Goal: Information Seeking & Learning: Learn about a topic

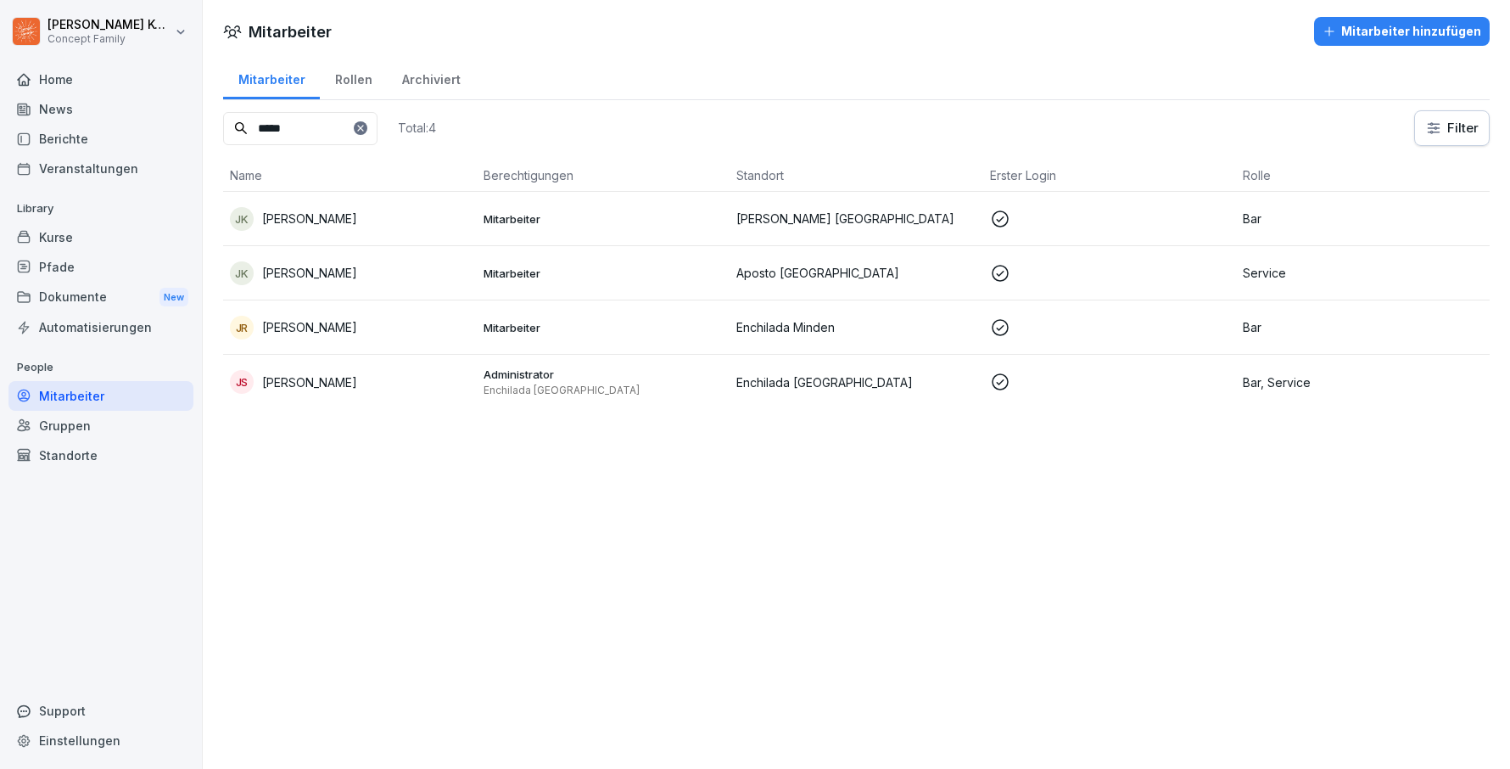
click at [98, 117] on div "News" at bounding box center [100, 109] width 185 height 30
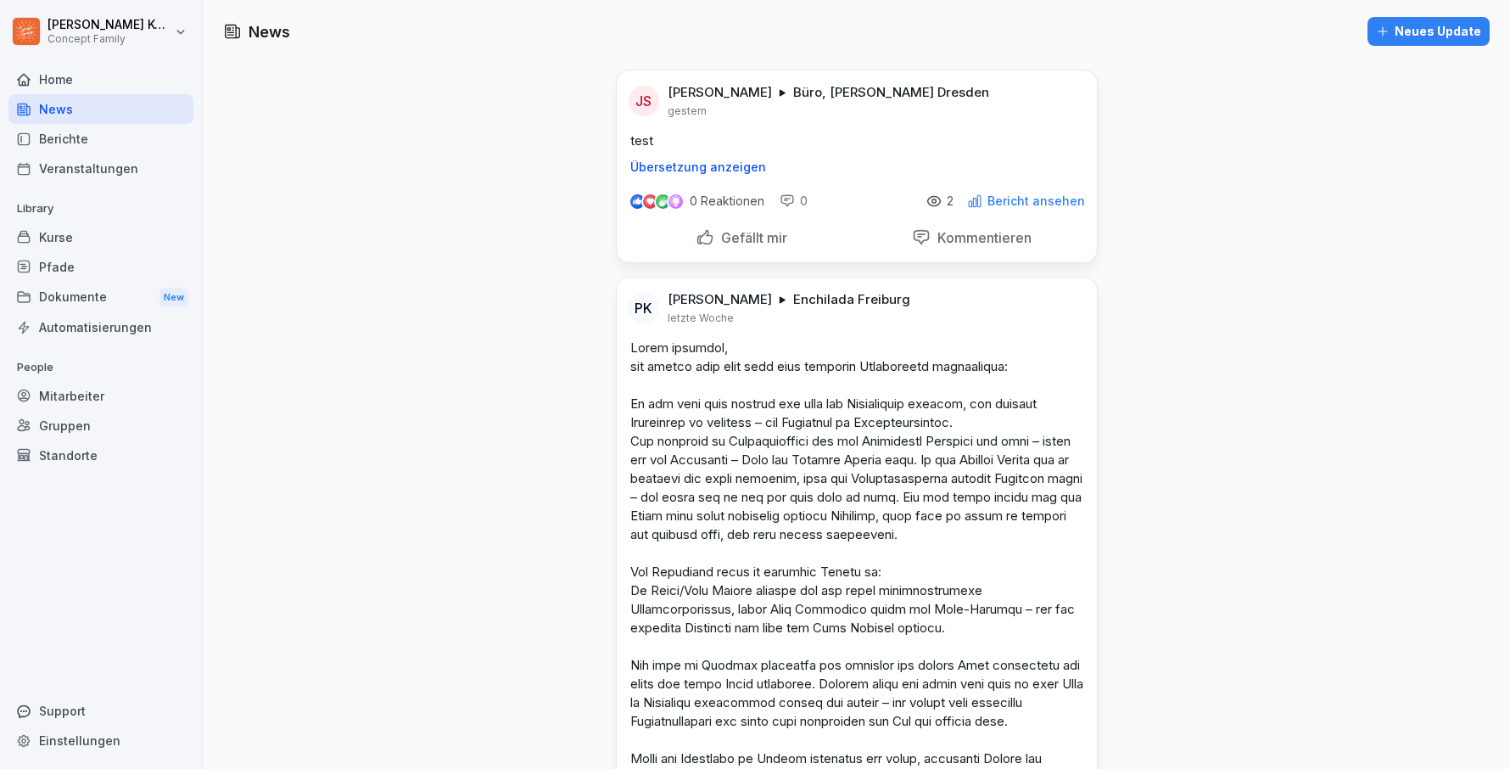
click at [80, 243] on div "Kurse" at bounding box center [100, 237] width 185 height 30
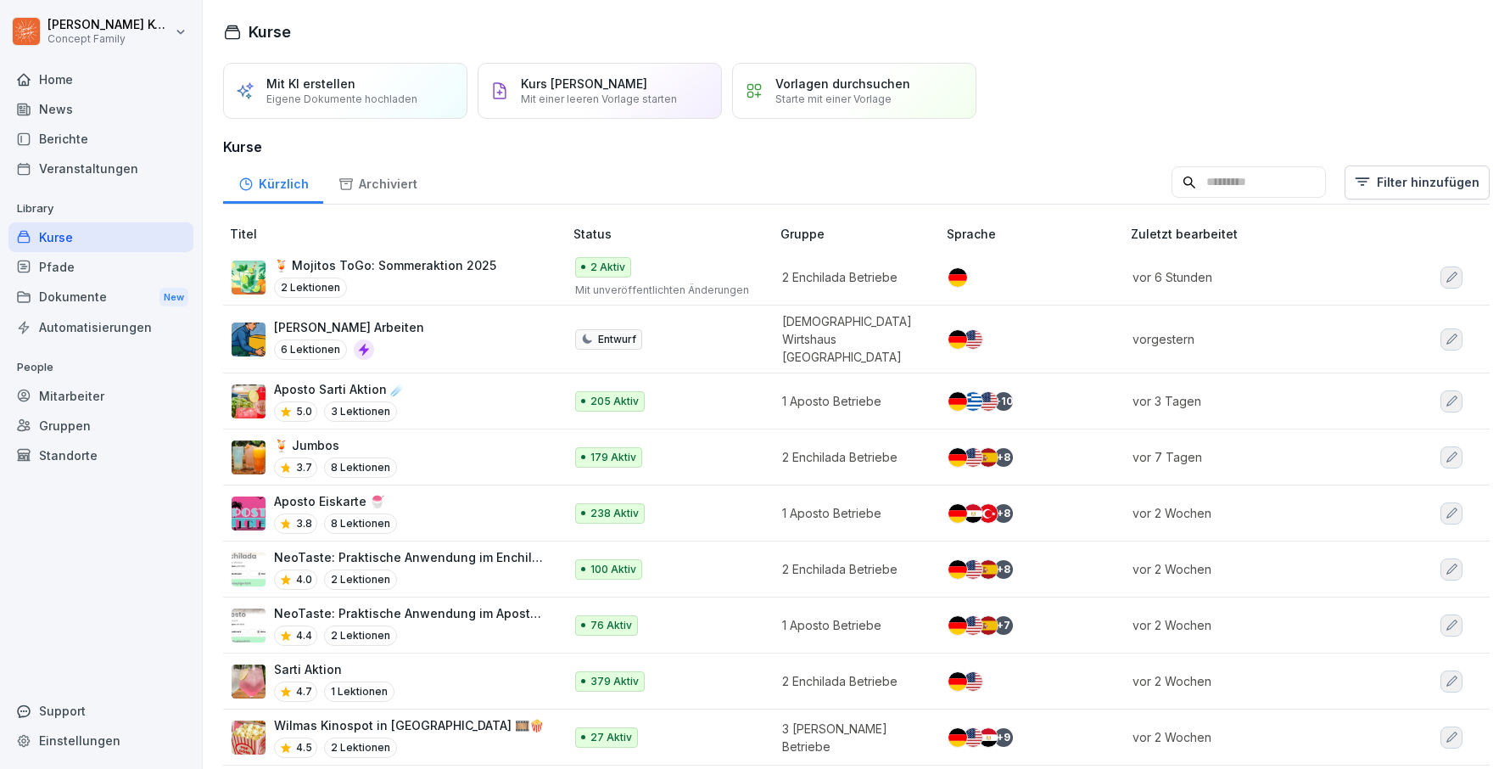
click at [406, 271] on p "🍹 Mojitos ToGo: Sommeraktion 2025" at bounding box center [385, 265] width 222 height 18
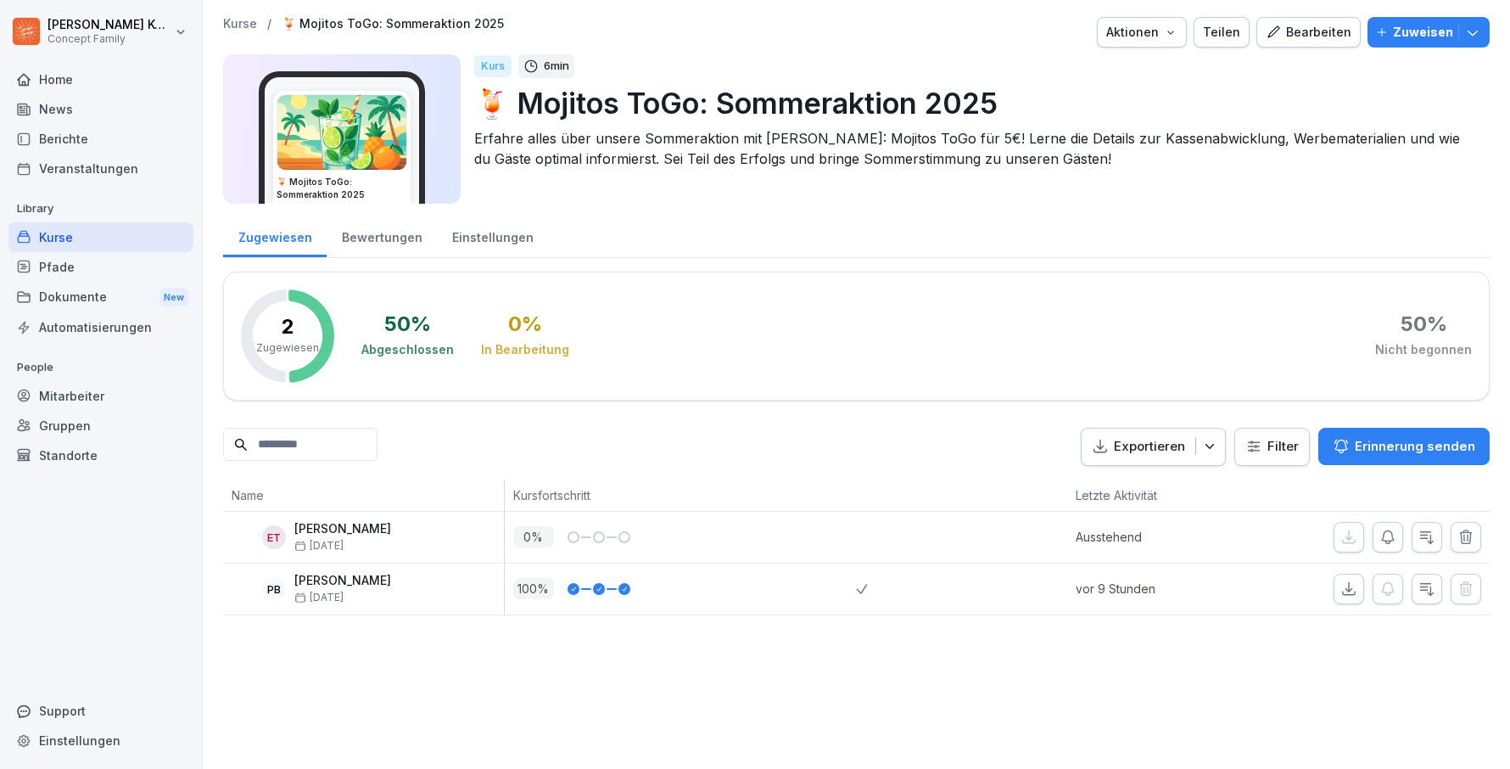
click at [403, 234] on div "Bewertungen" at bounding box center [382, 235] width 110 height 43
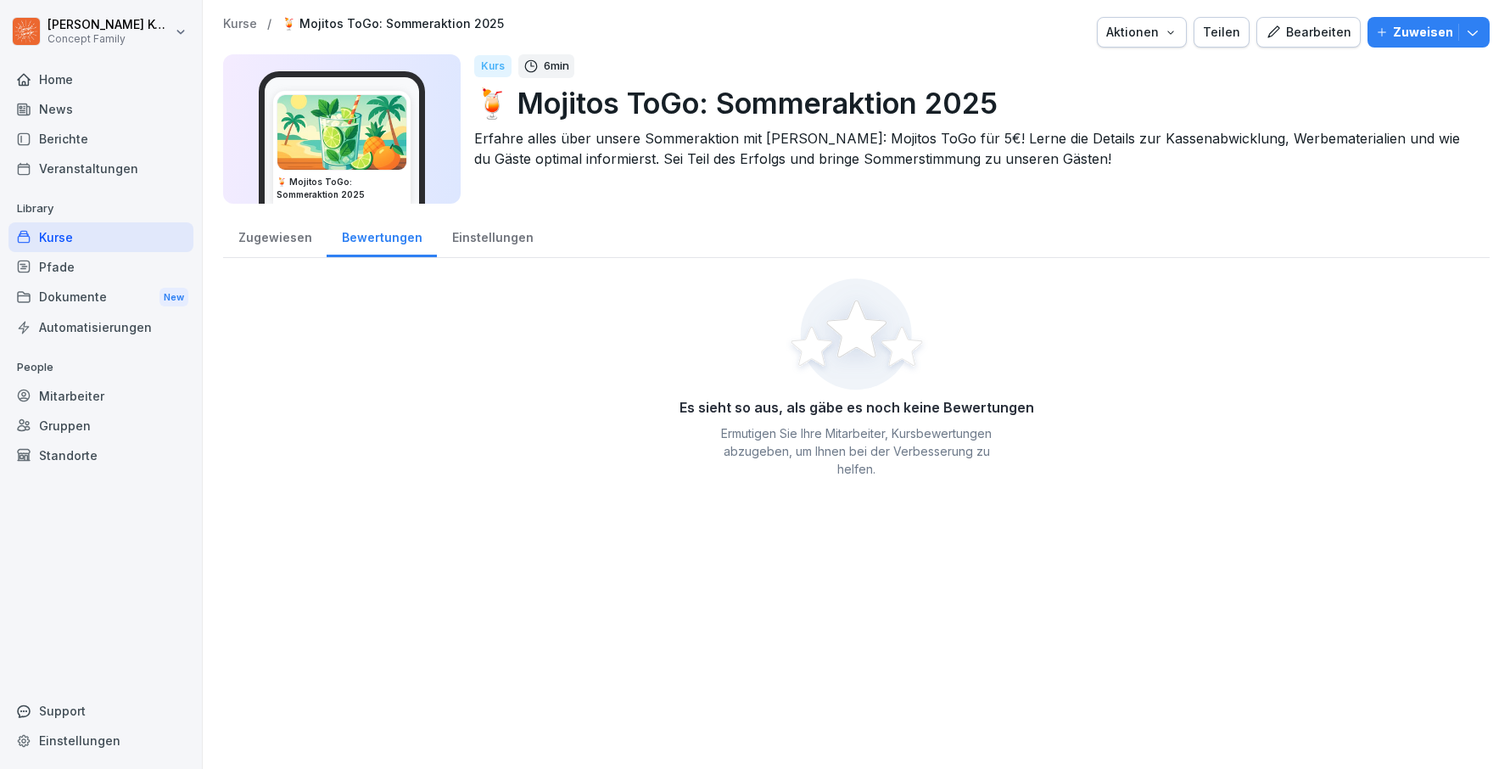
click at [275, 229] on div "Zugewiesen" at bounding box center [275, 235] width 104 height 43
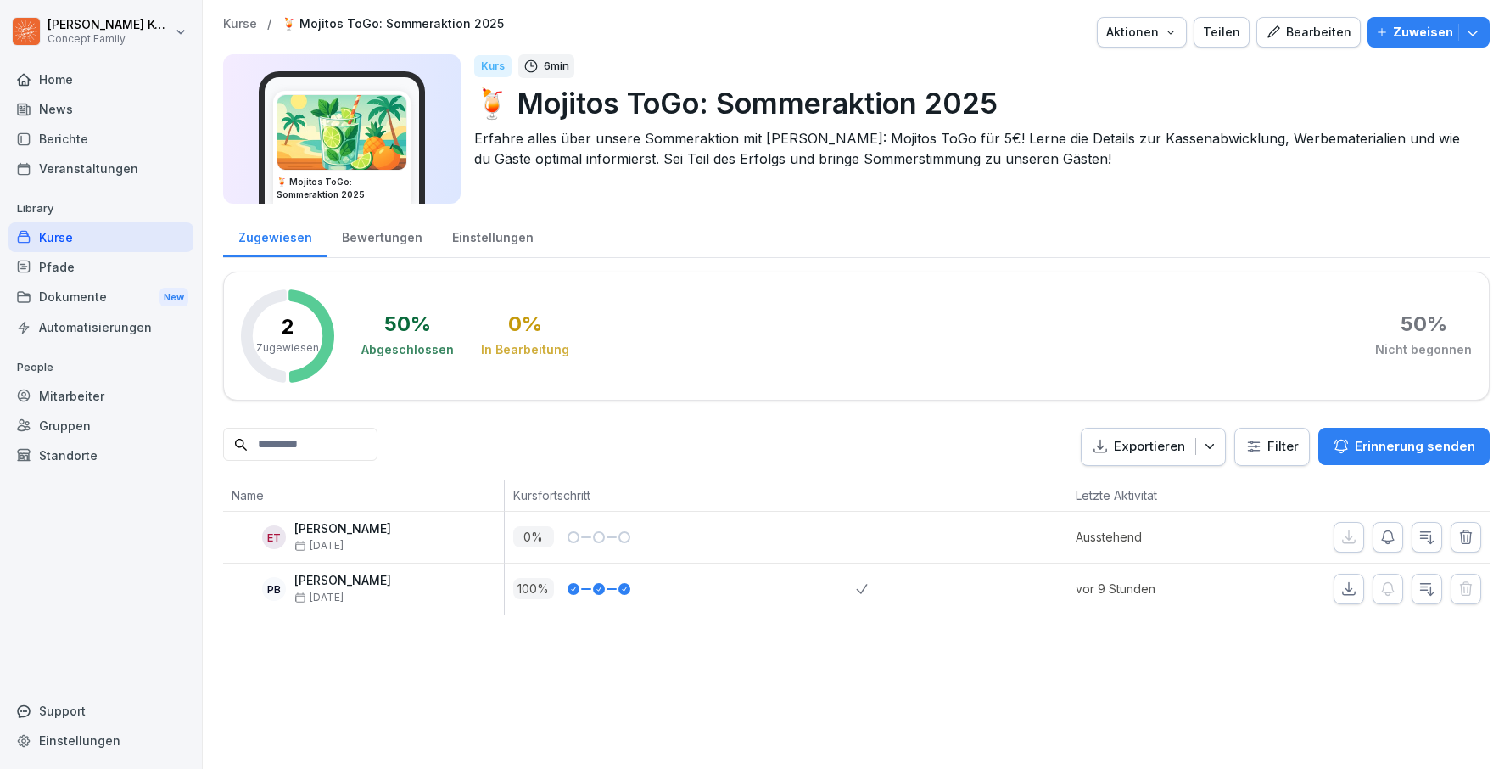
click at [1339, 31] on div "Bearbeiten" at bounding box center [1309, 32] width 86 height 19
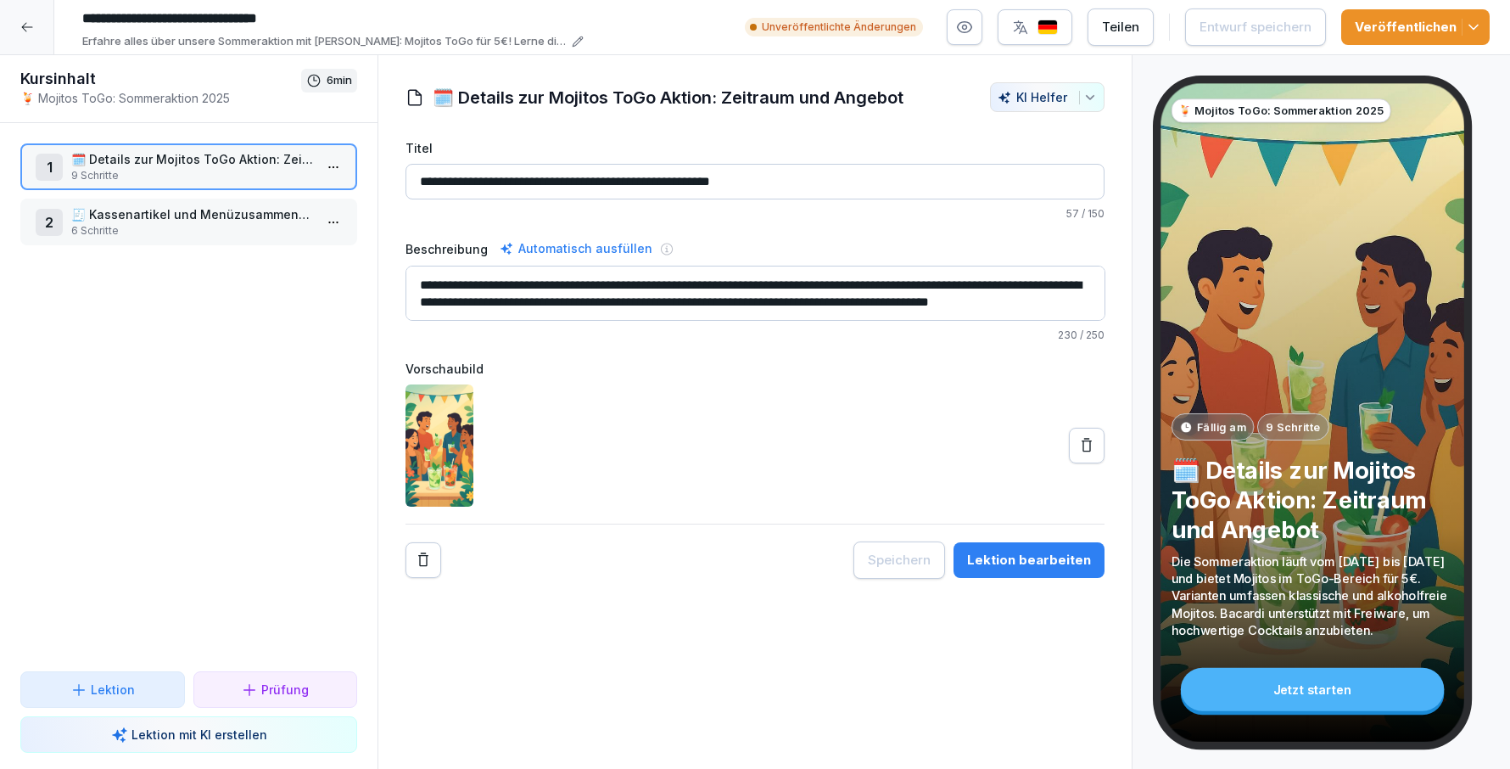
click at [171, 226] on p "6 Schritte" at bounding box center [192, 230] width 242 height 15
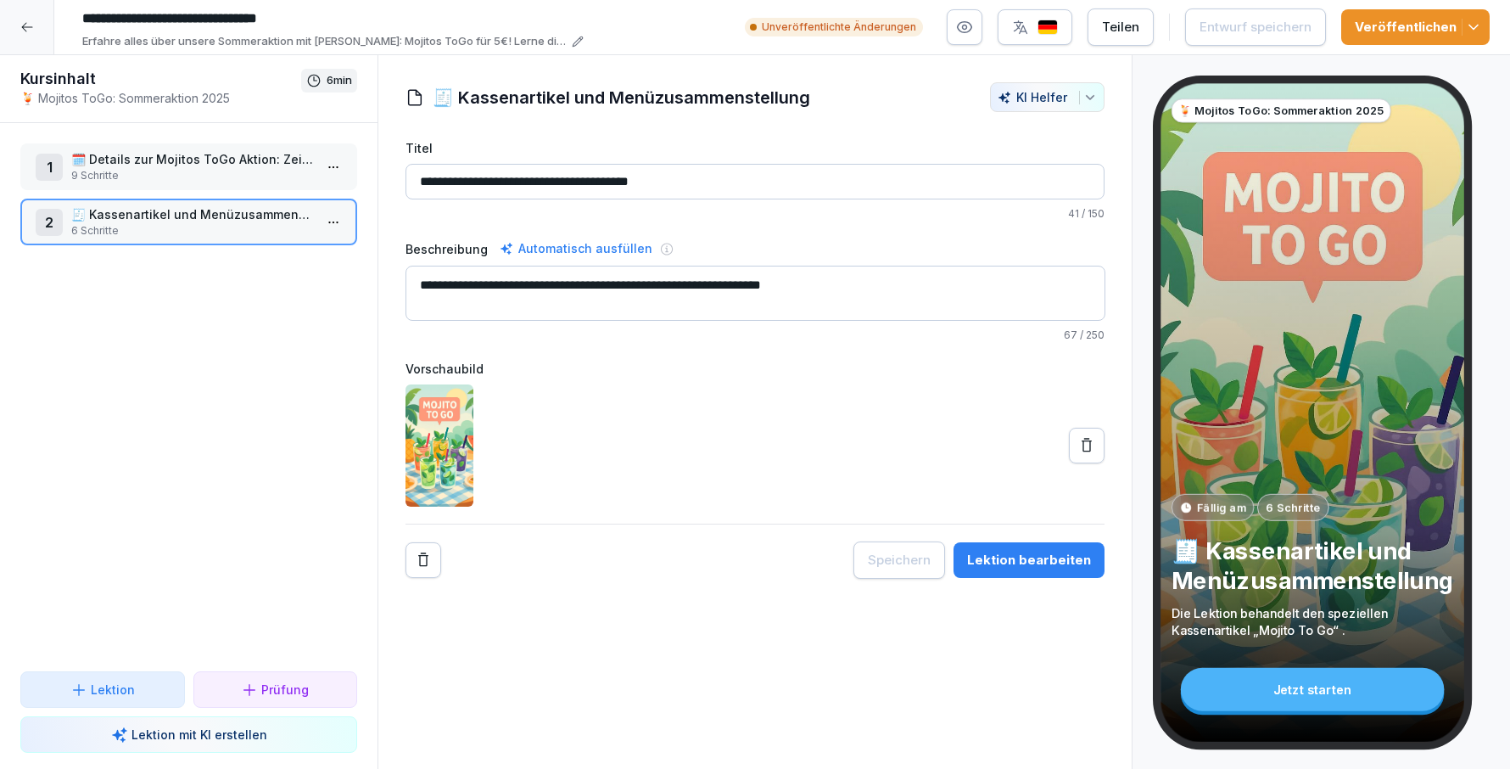
click at [1073, 552] on div "Lektion bearbeiten" at bounding box center [1029, 560] width 124 height 19
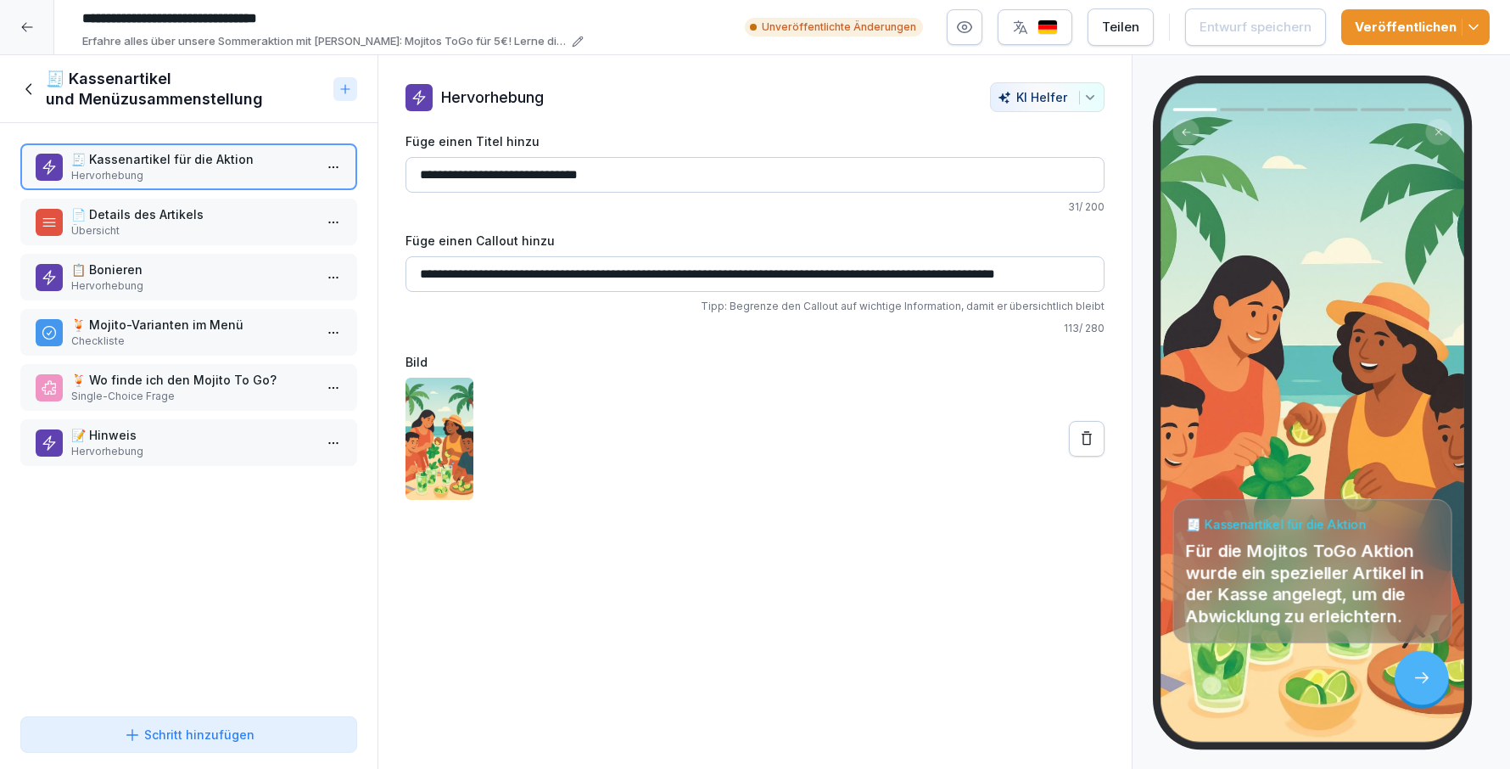
click at [156, 200] on div "📄 Details des Artikels Übersicht" at bounding box center [188, 222] width 337 height 47
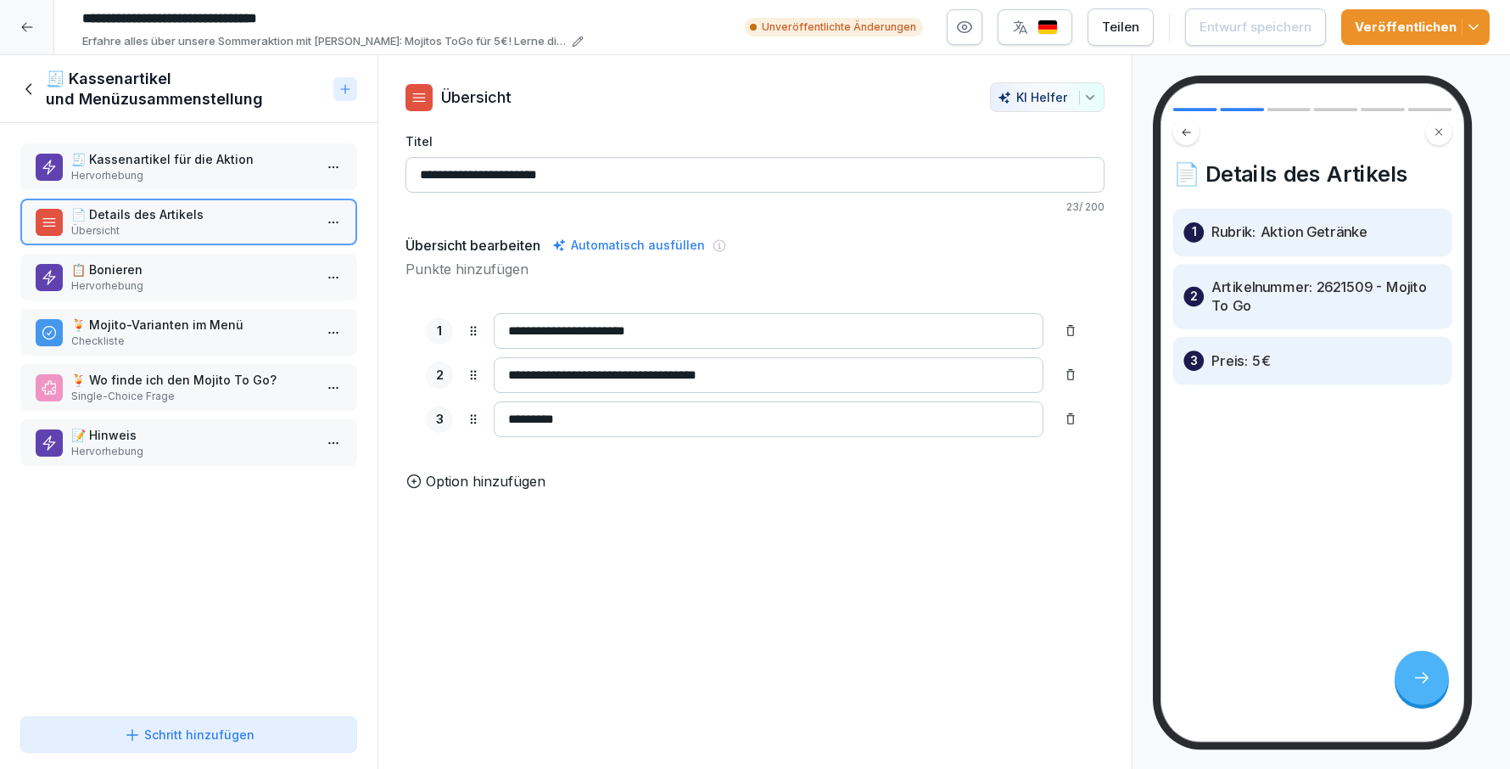
click at [138, 300] on div "🧾 Kassenartikel für die Aktion Hervorhebung 📄 Details des Artikels Übersicht 📋 …" at bounding box center [189, 416] width 378 height 586
click at [143, 323] on p "🍹 Mojito-Varianten im Menü" at bounding box center [192, 325] width 242 height 18
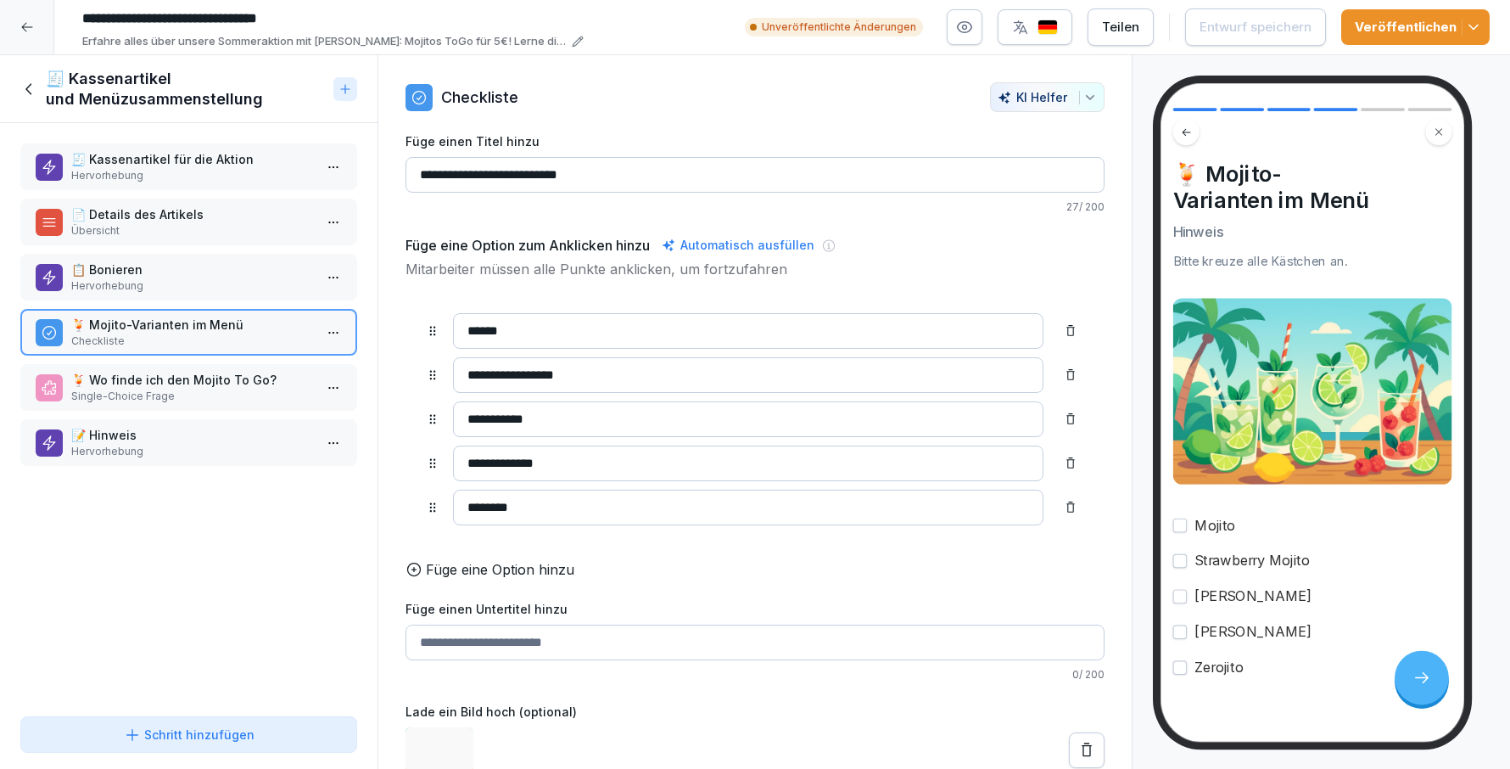
click at [154, 277] on p "📋 Bonieren" at bounding box center [192, 270] width 242 height 18
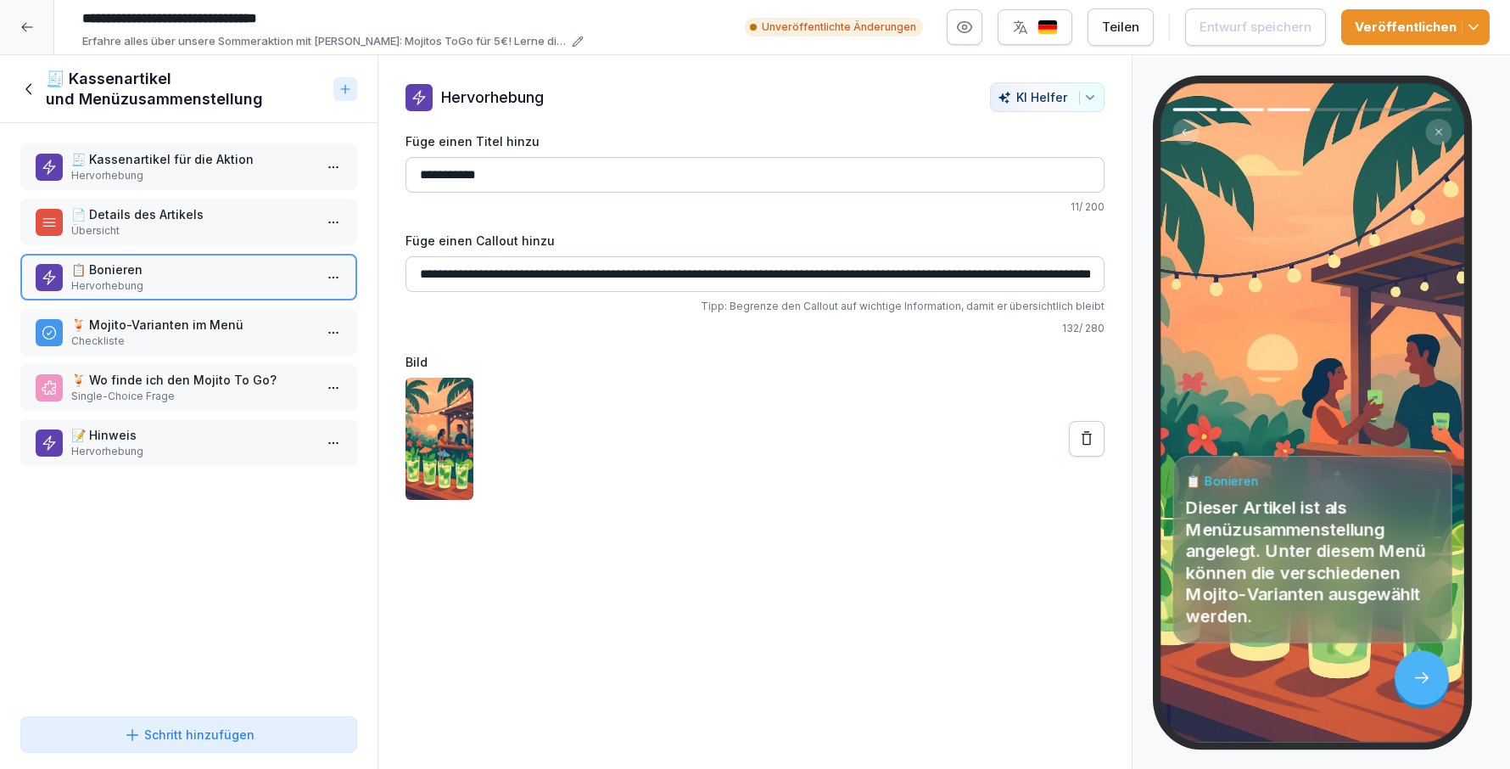
click at [190, 340] on p "Checkliste" at bounding box center [192, 340] width 242 height 15
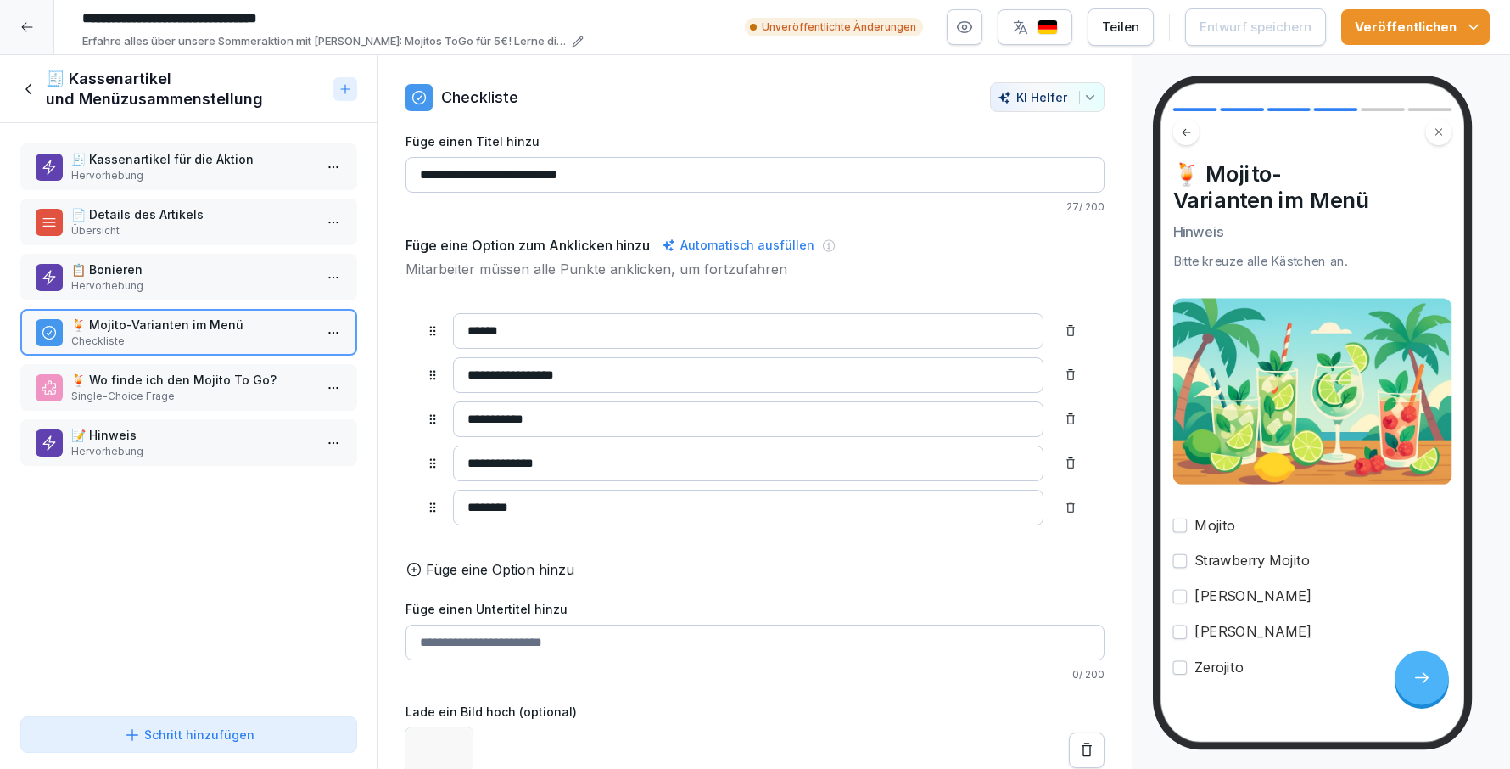
click at [197, 377] on p "🍹 Wo finde ich den Mojito To Go?" at bounding box center [192, 380] width 242 height 18
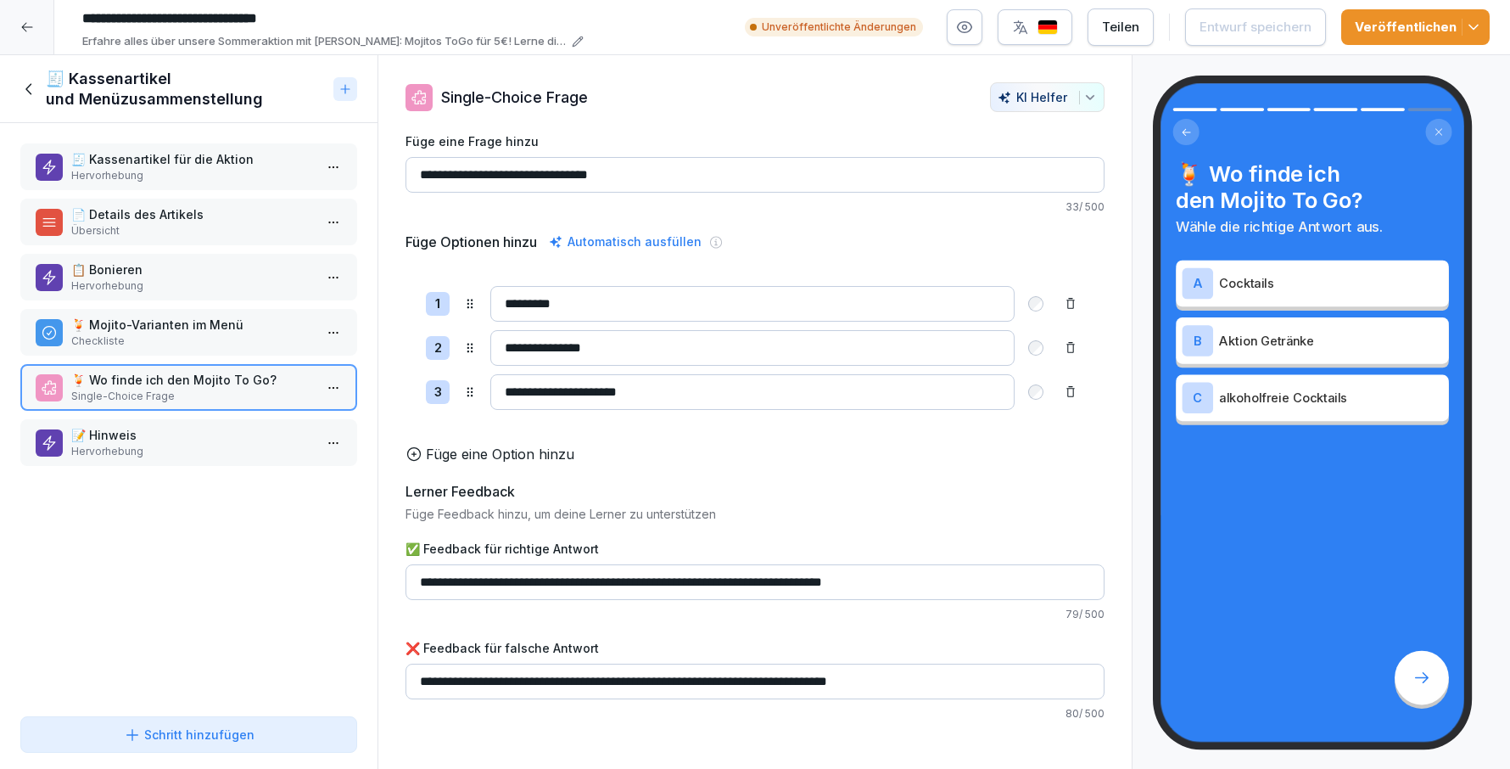
click at [199, 413] on div "🧾 Kassenartikel für die Aktion Hervorhebung 📄 Details des Artikels Übersicht 📋 …" at bounding box center [189, 416] width 378 height 586
click at [189, 435] on p "📝 Hinweis" at bounding box center [192, 435] width 242 height 18
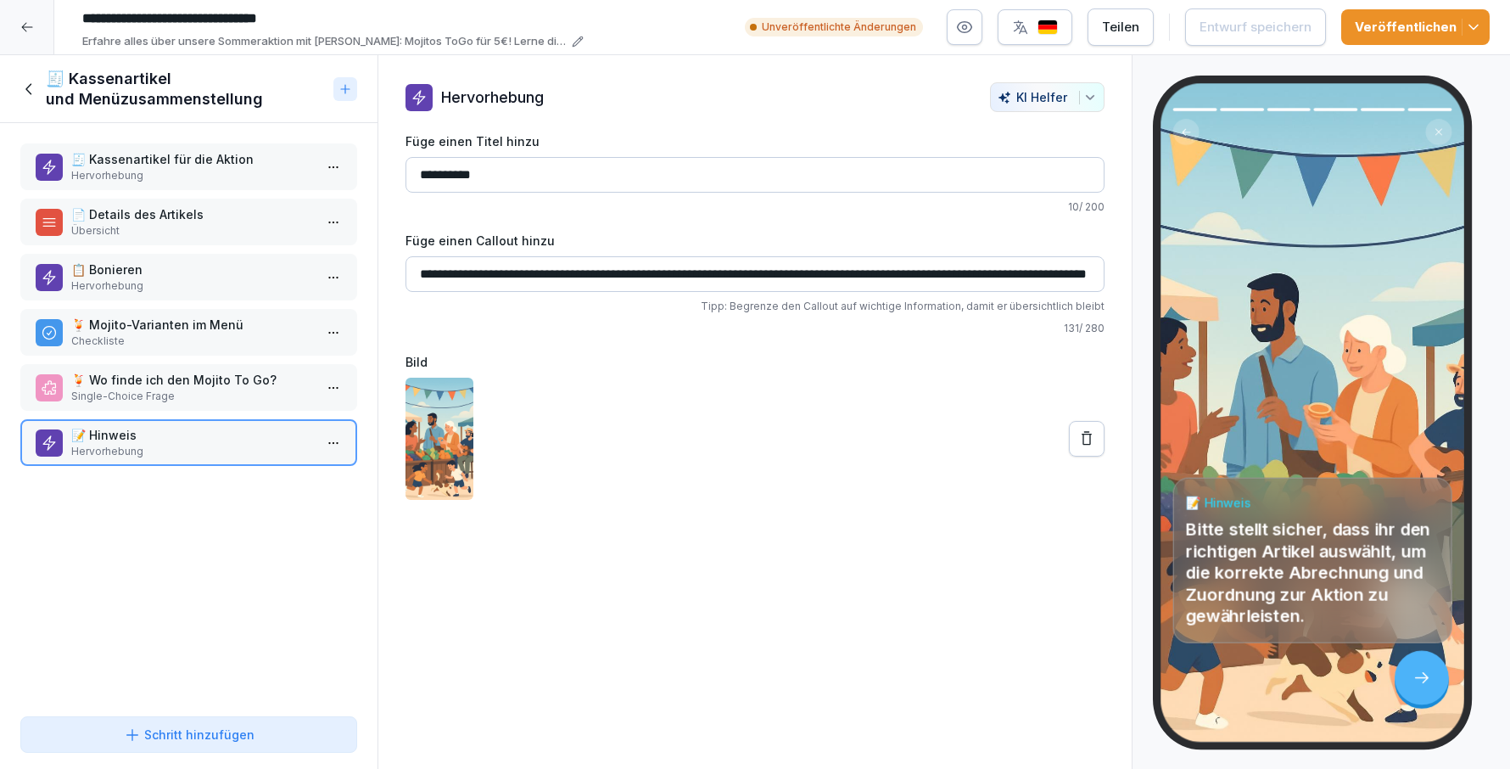
click at [24, 22] on icon at bounding box center [27, 27] width 14 height 14
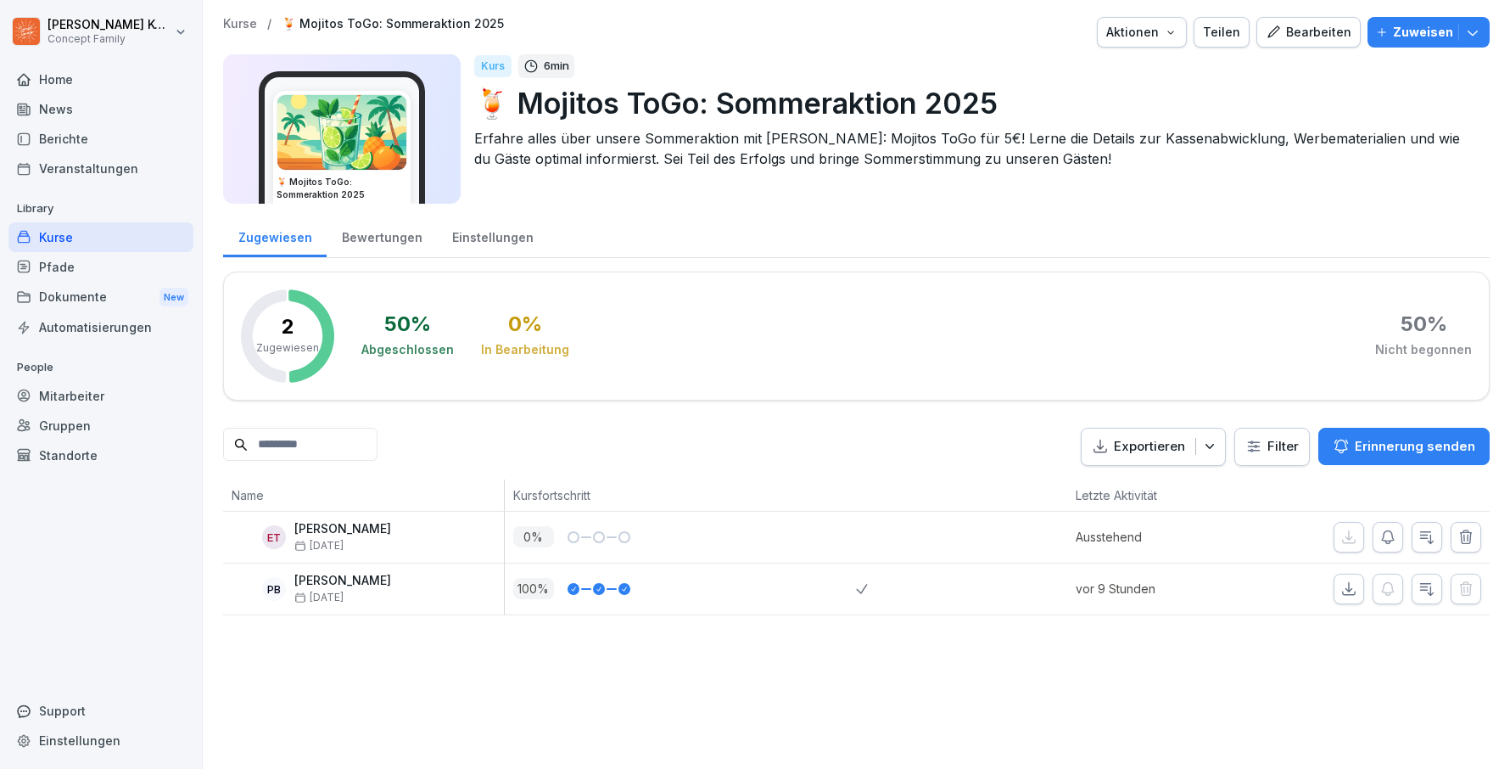
click at [59, 237] on div "Kurse" at bounding box center [100, 237] width 185 height 30
